Goal: Find specific page/section: Find specific page/section

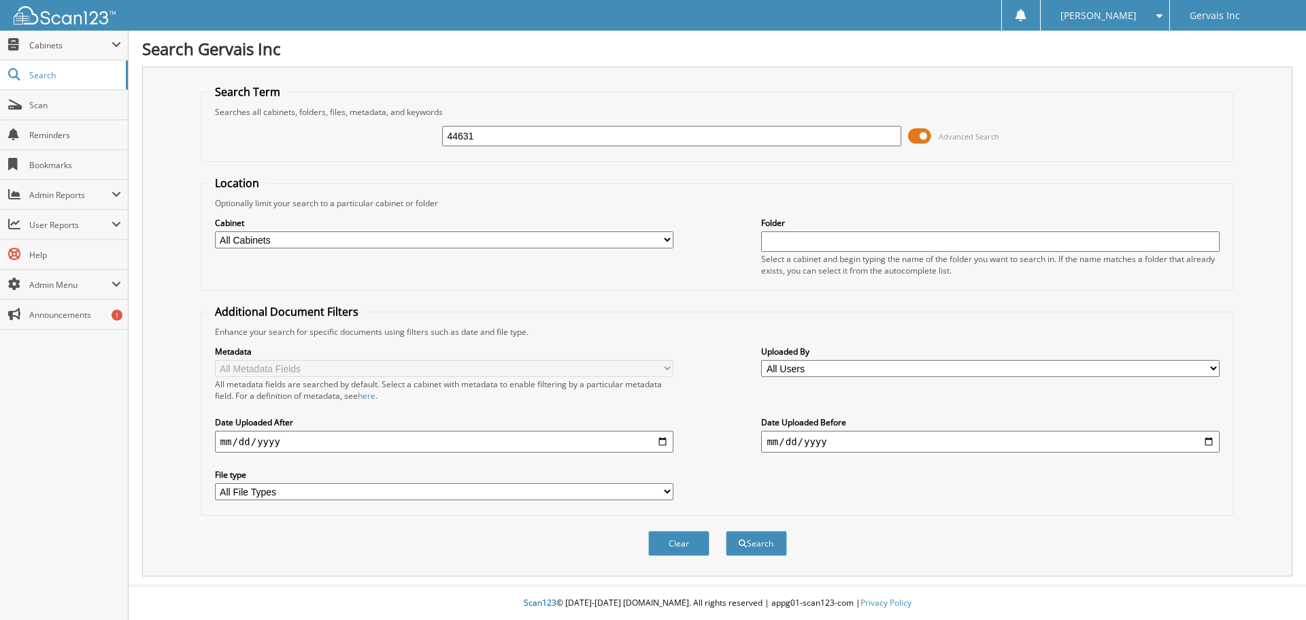
type input "44631"
click at [726, 531] on button "Search" at bounding box center [756, 543] width 61 height 25
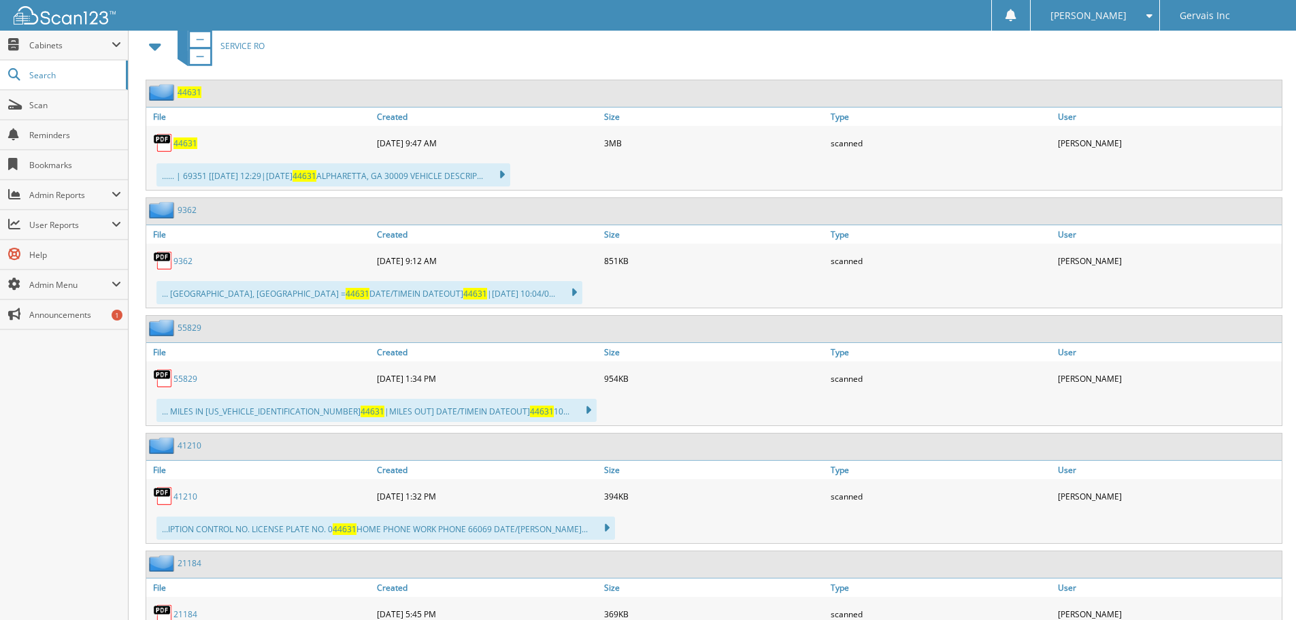
scroll to position [612, 0]
click at [183, 144] on span "44631" at bounding box center [186, 143] width 24 height 12
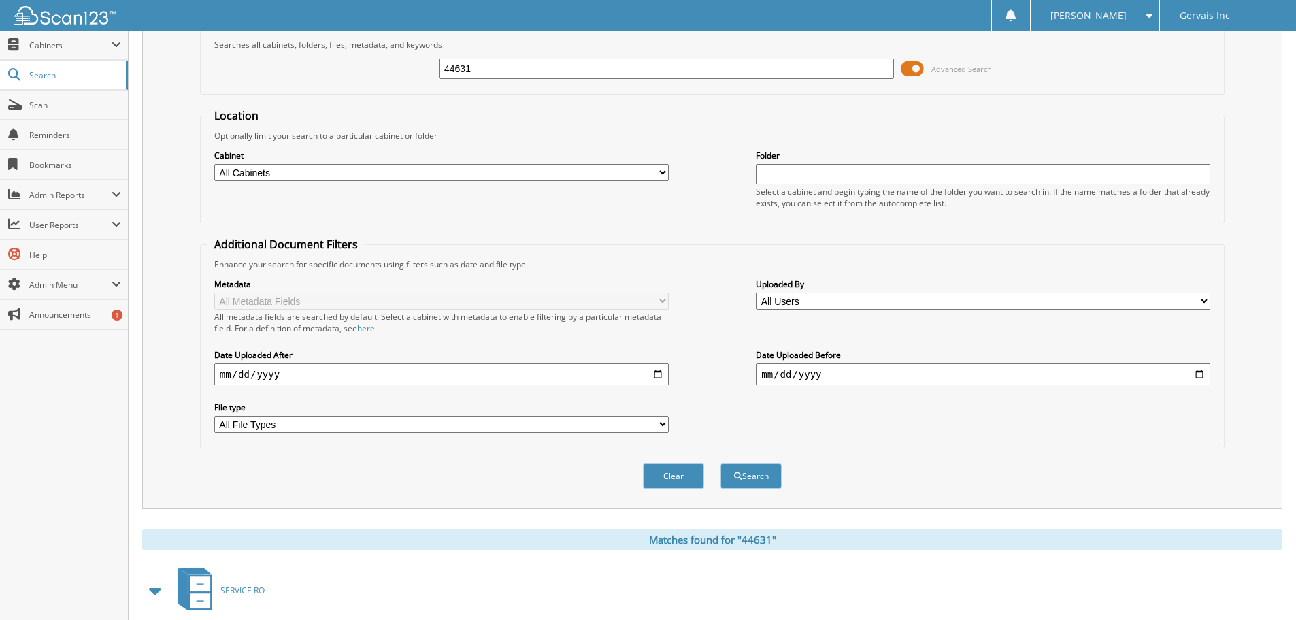
scroll to position [0, 0]
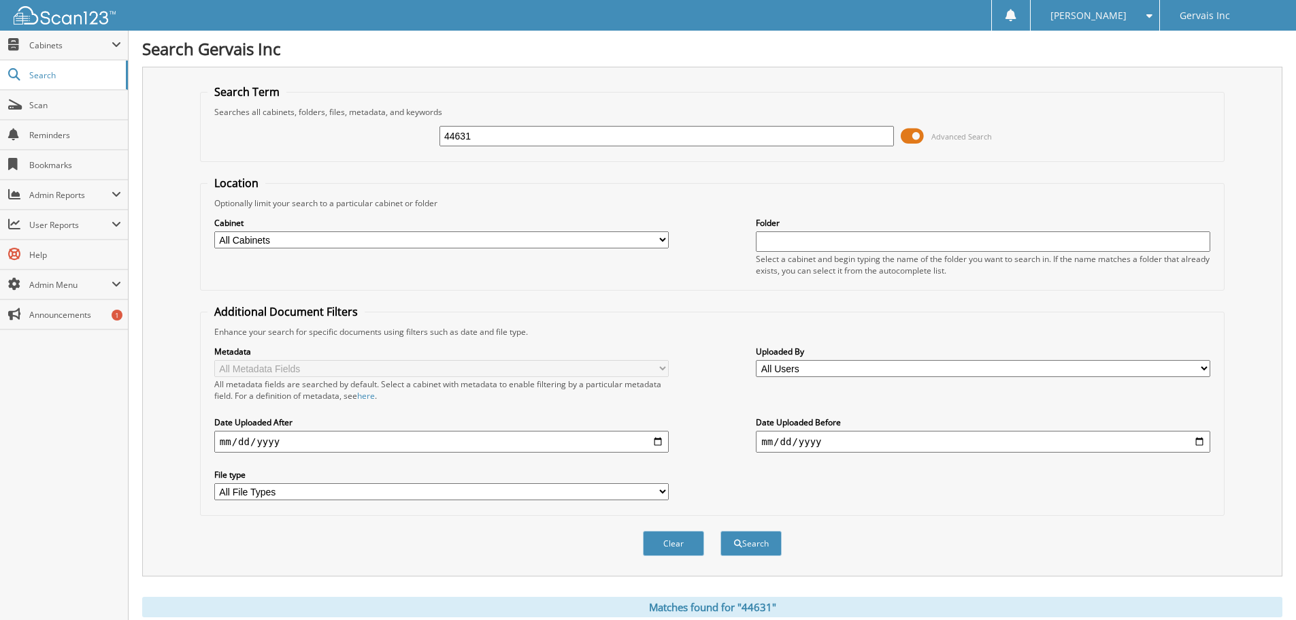
drag, startPoint x: 487, startPoint y: 137, endPoint x: 405, endPoint y: 139, distance: 81.7
click at [405, 139] on div "44631 Advanced Search" at bounding box center [713, 136] width 1010 height 37
type input "45627"
click at [721, 531] on button "Search" at bounding box center [751, 543] width 61 height 25
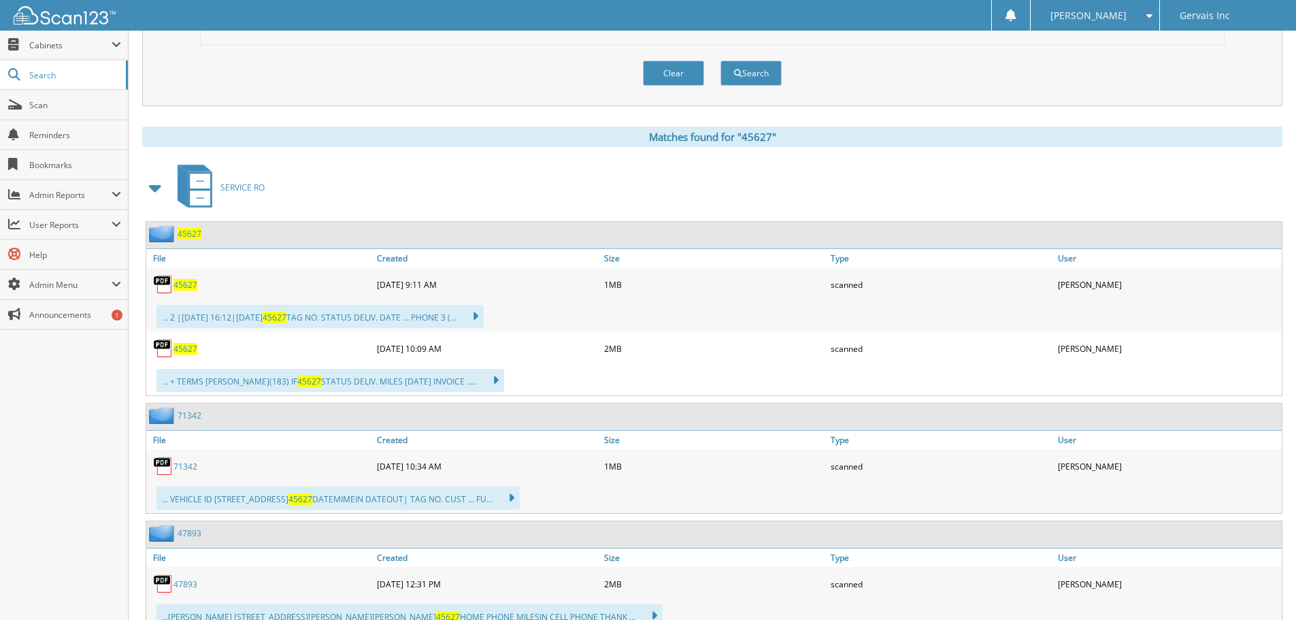
scroll to position [476, 0]
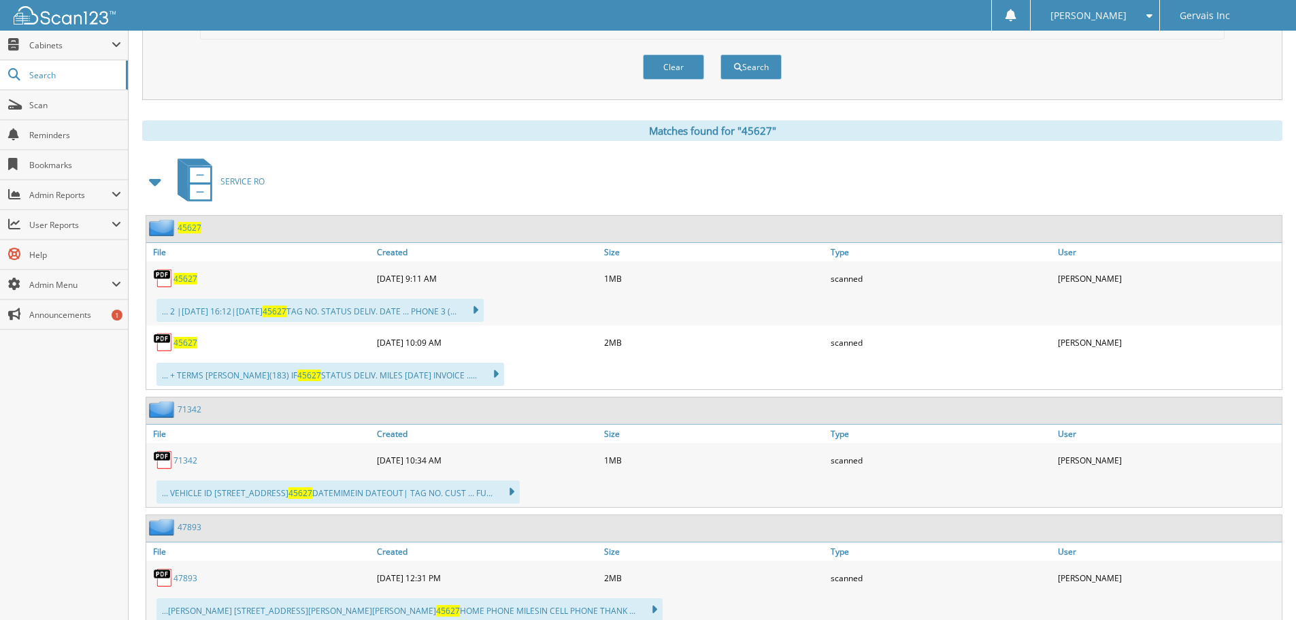
click at [185, 280] on span "45627" at bounding box center [186, 279] width 24 height 12
